Goal: Task Accomplishment & Management: Manage account settings

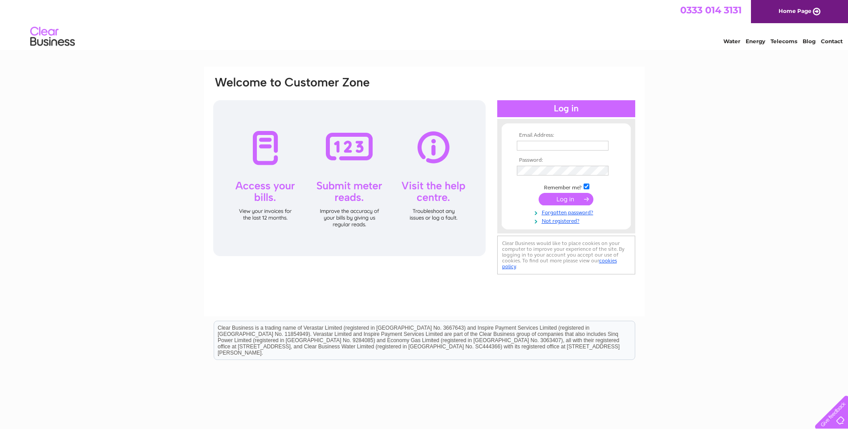
click at [548, 146] on input "text" at bounding box center [563, 146] width 92 height 10
click at [567, 147] on input "vb.lvbs@yahoo.co.uk" at bounding box center [563, 146] width 93 height 11
type input "agb76@live.co.uk"
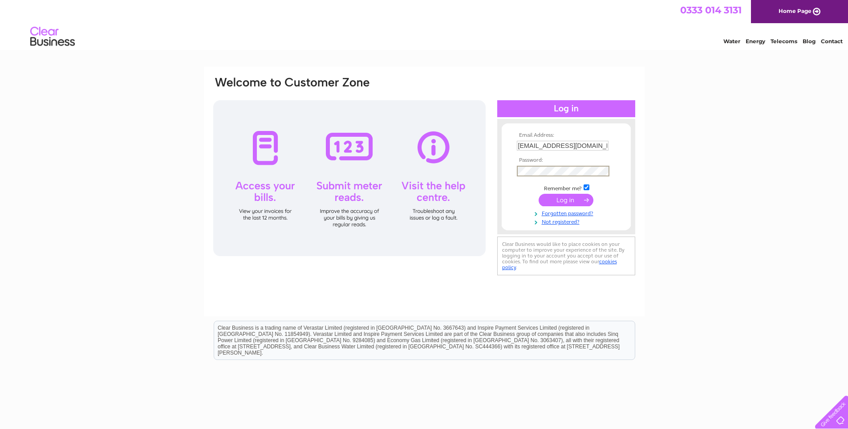
click at [538, 194] on input "submit" at bounding box center [565, 200] width 55 height 12
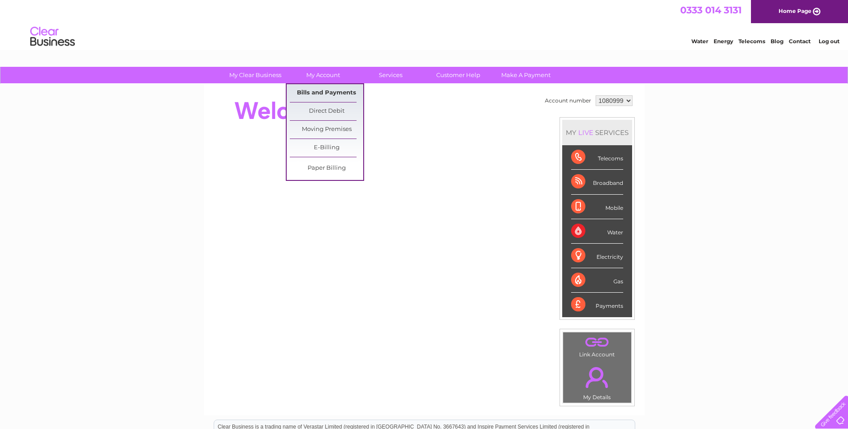
click at [322, 92] on link "Bills and Payments" at bounding box center [326, 93] width 73 height 18
